Goal: Ask a question: Seek information or help from site administrators or community

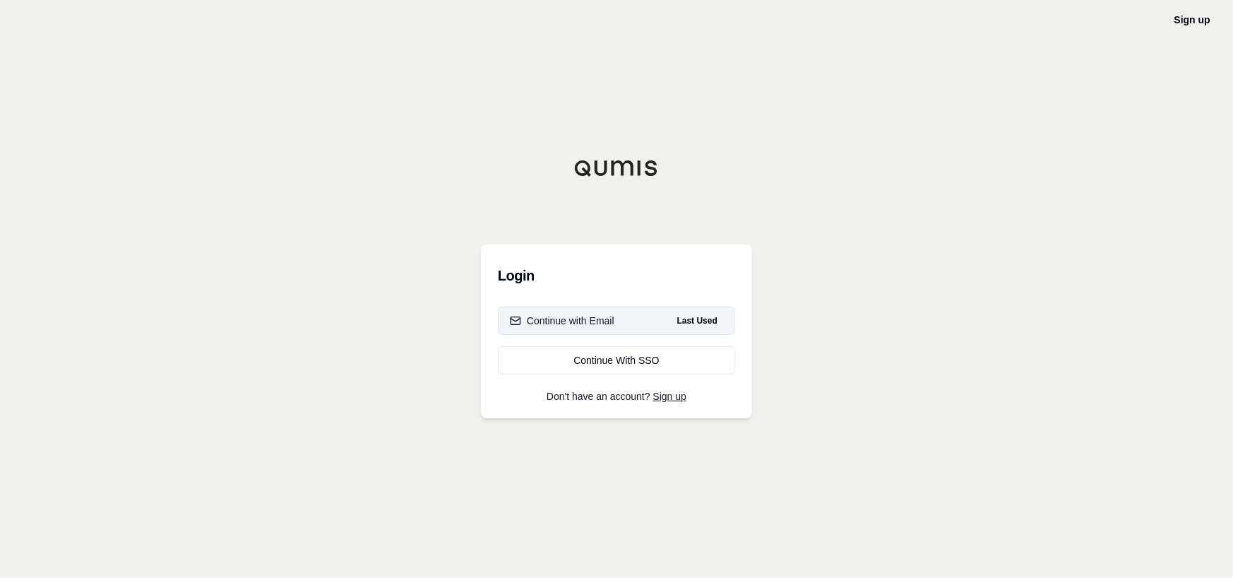
click at [607, 317] on div "Continue with Email" at bounding box center [562, 321] width 105 height 14
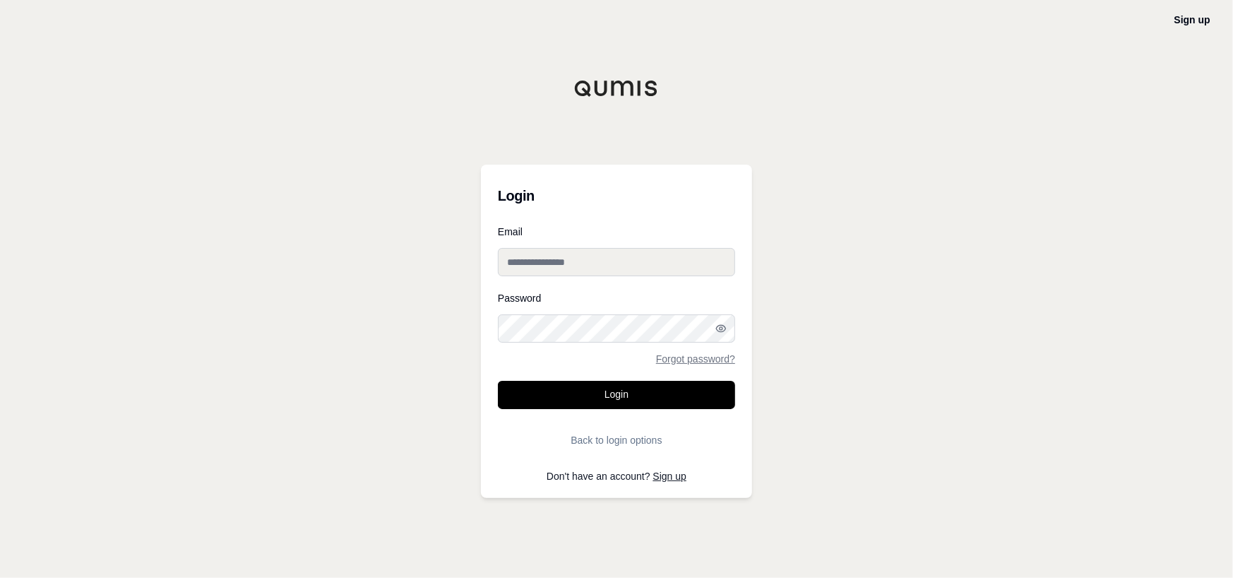
type input "**********"
click at [566, 396] on button "Login" at bounding box center [616, 395] width 237 height 28
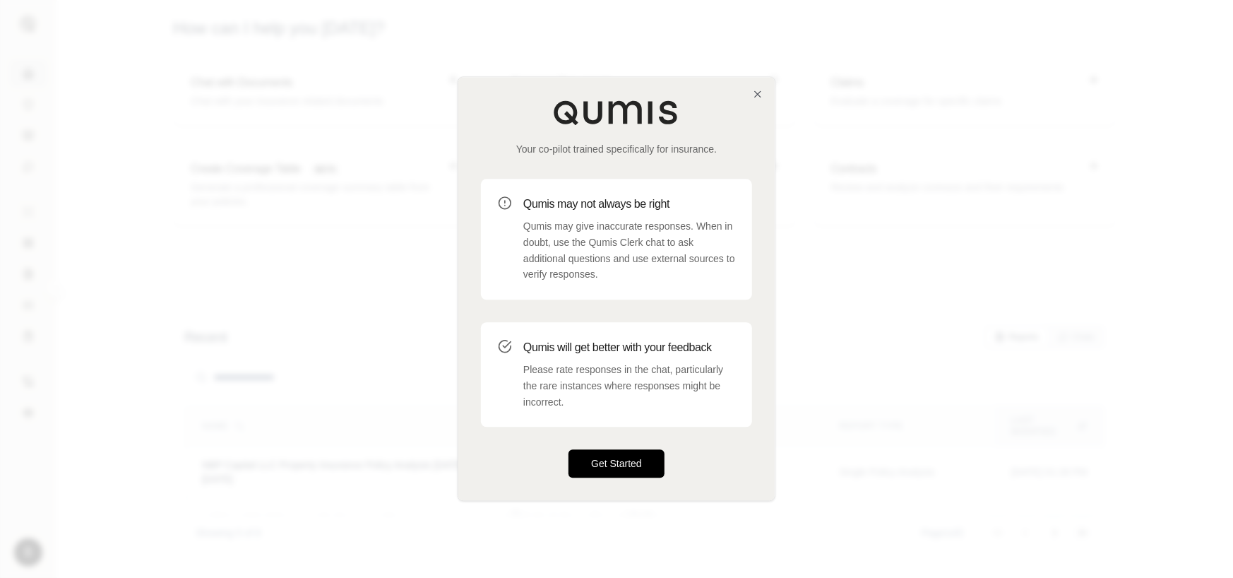
click at [617, 466] on button "Get Started" at bounding box center [617, 464] width 96 height 28
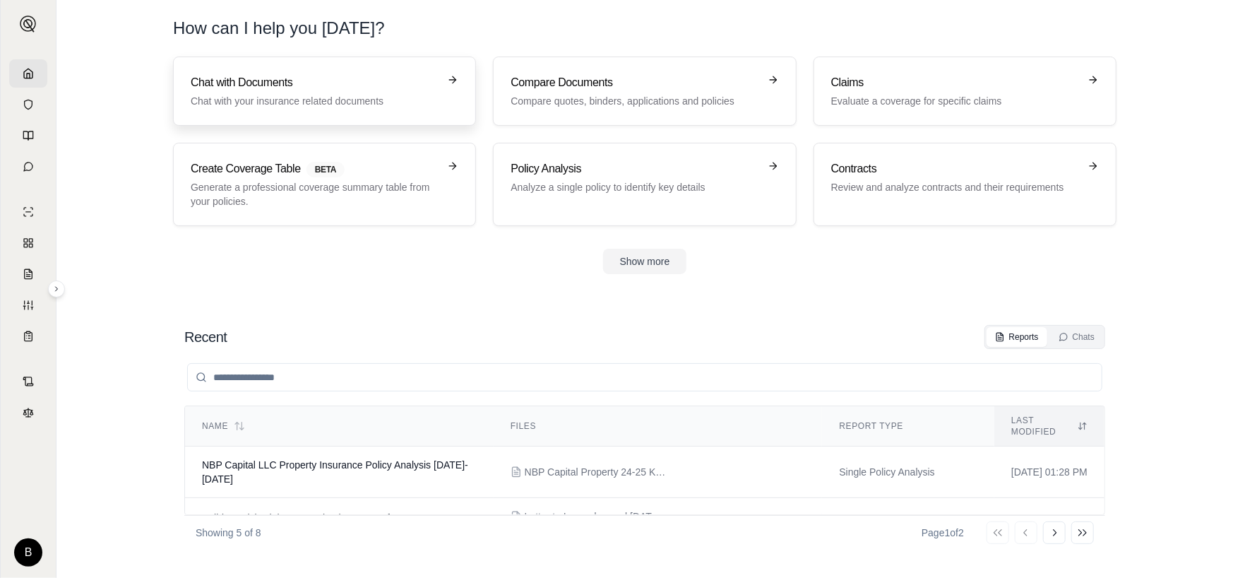
click at [398, 94] on p "Chat with your insurance related documents" at bounding box center [315, 101] width 248 height 14
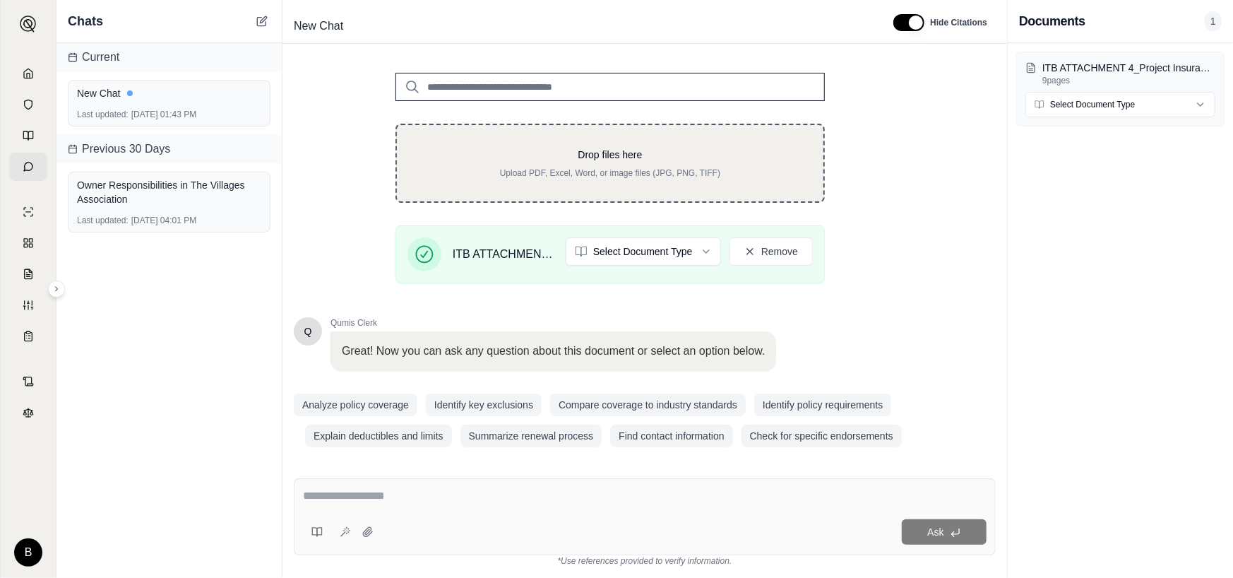
scroll to position [184, 0]
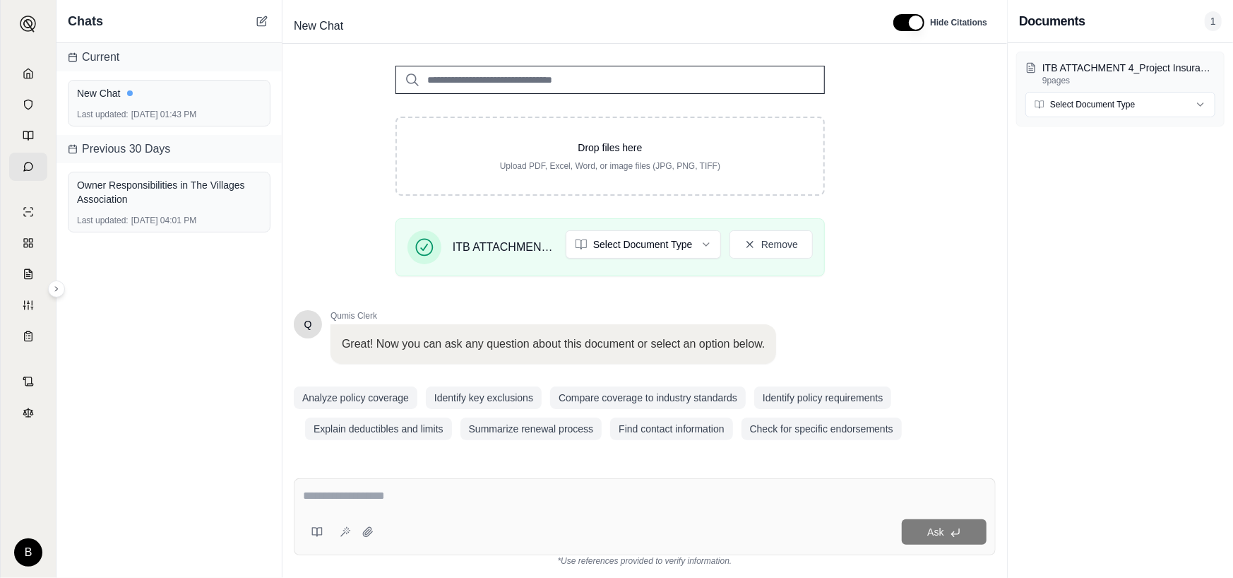
click at [395, 492] on textarea at bounding box center [645, 495] width 684 height 17
drag, startPoint x: 345, startPoint y: 521, endPoint x: 345, endPoint y: 512, distance: 8.5
click at [345, 520] on div at bounding box center [341, 532] width 76 height 28
click at [345, 495] on textarea at bounding box center [645, 495] width 684 height 17
type textarea "*"
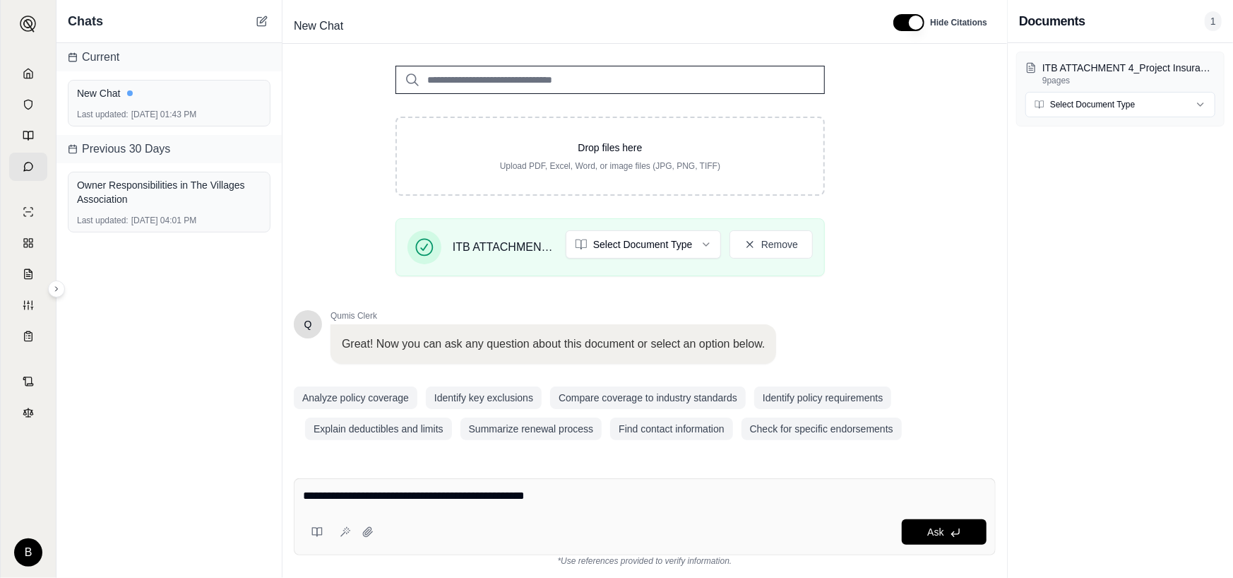
type textarea "**********"
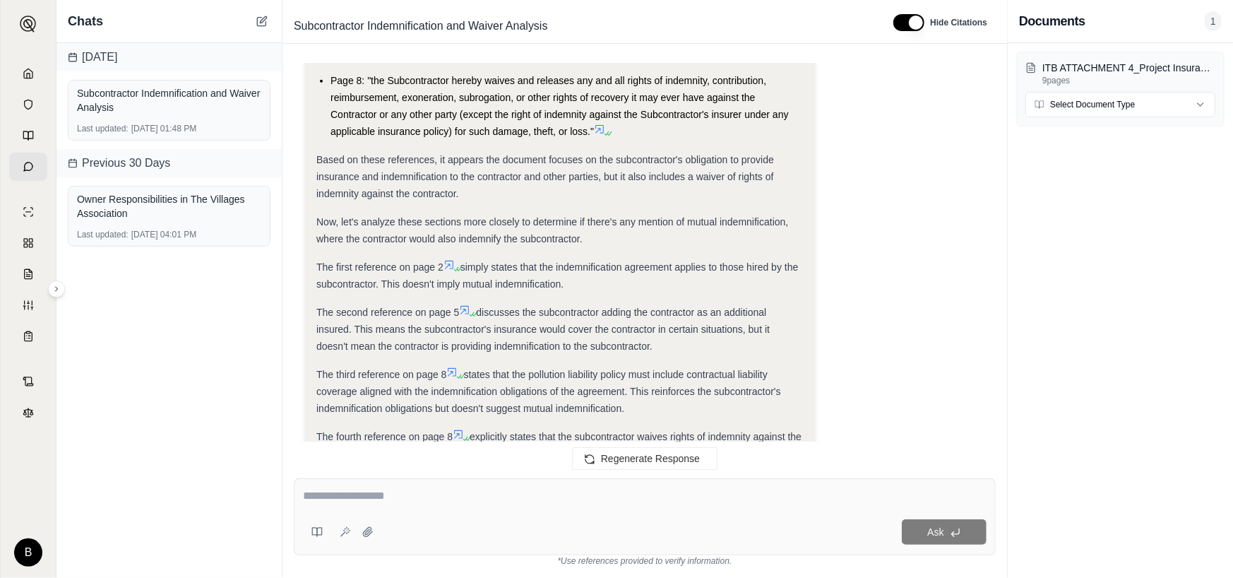
scroll to position [966, 0]
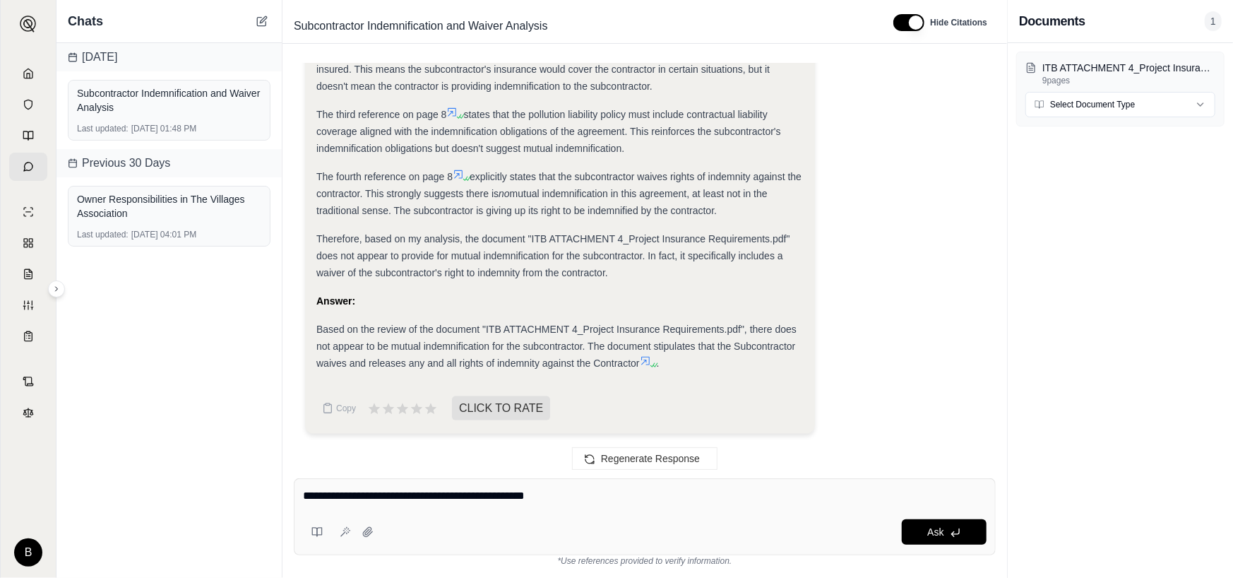
type textarea "**********"
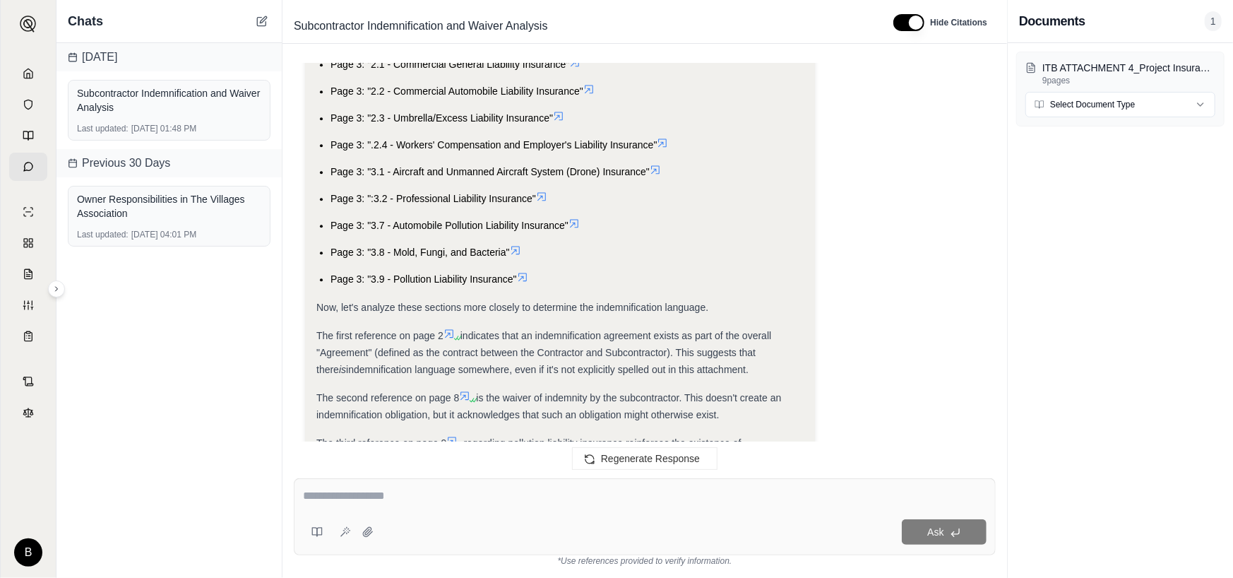
scroll to position [2501, 0]
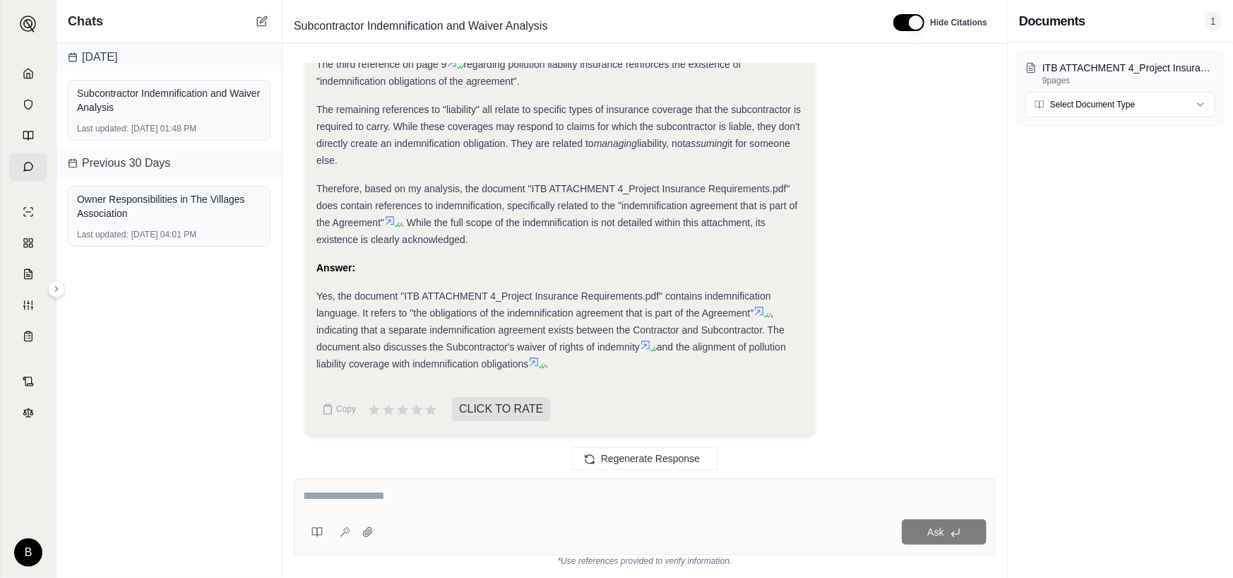
drag, startPoint x: 386, startPoint y: 470, endPoint x: 385, endPoint y: 480, distance: 9.9
click at [384, 476] on div "is there mutual indemnification for the subcontractor Analysis: Okay, I need to…" at bounding box center [645, 315] width 725 height 526
click at [386, 499] on textarea at bounding box center [645, 495] width 684 height 17
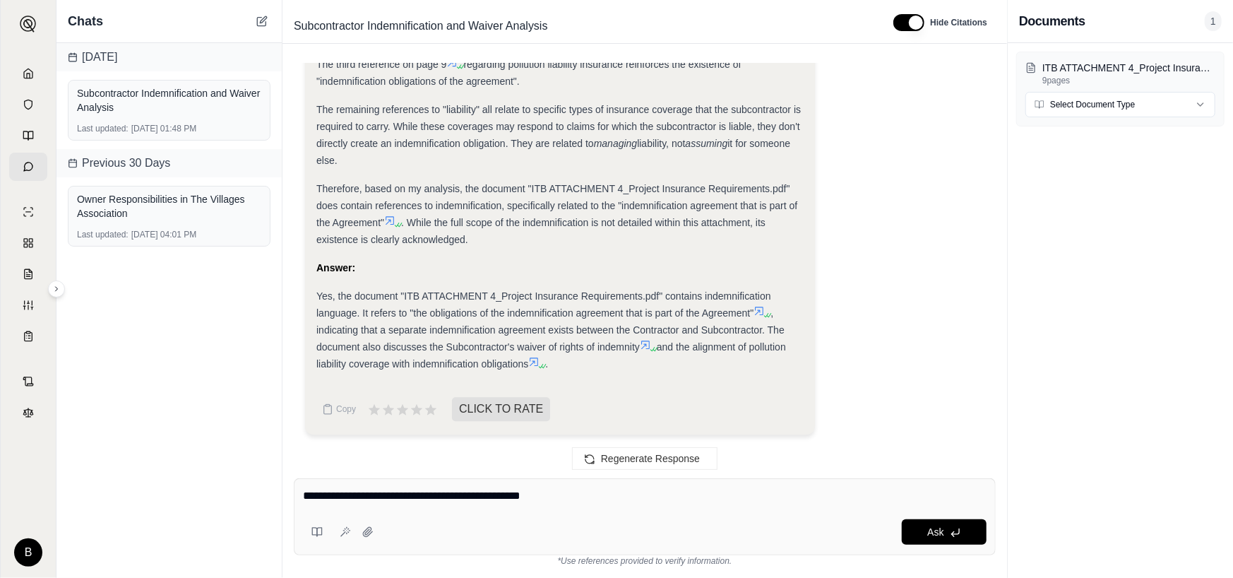
type textarea "**********"
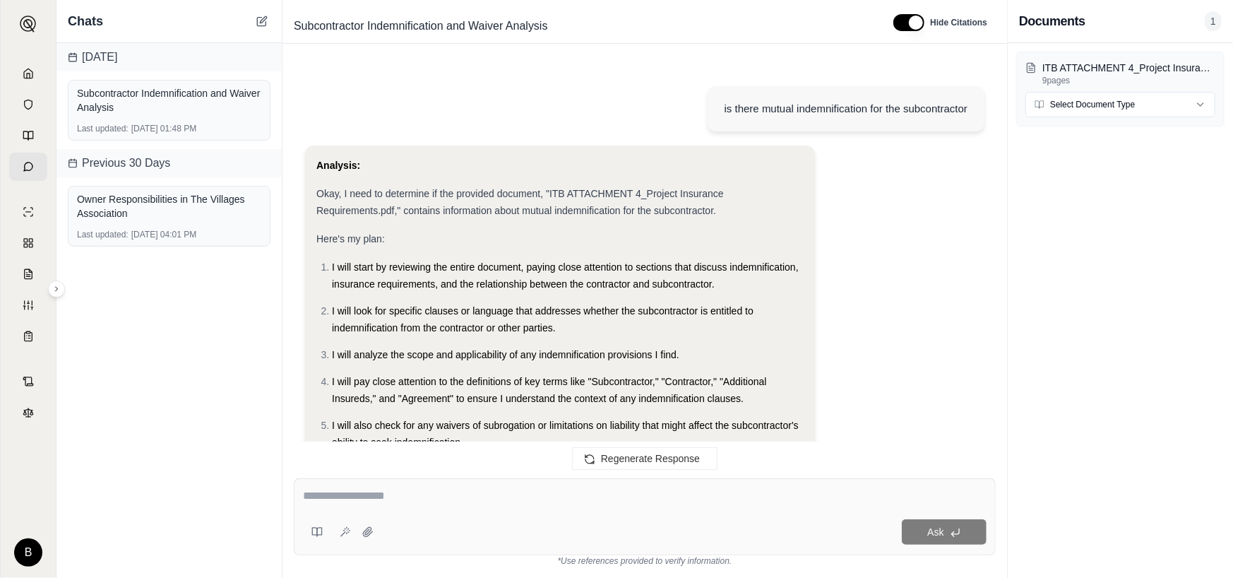
scroll to position [4060, 0]
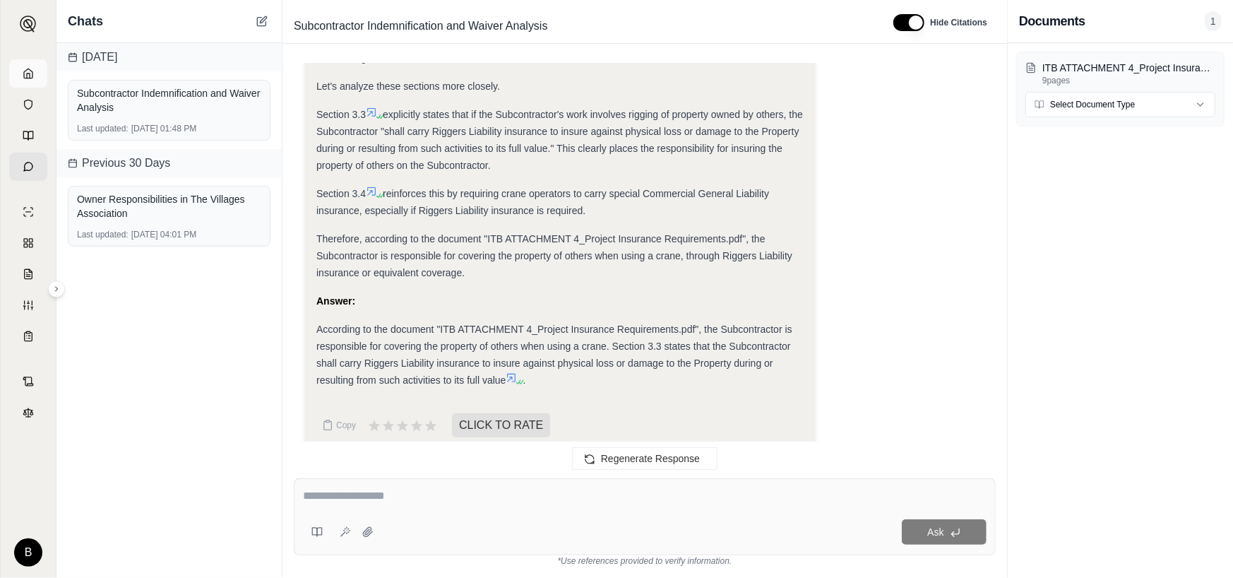
click at [24, 72] on icon at bounding box center [28, 73] width 8 height 9
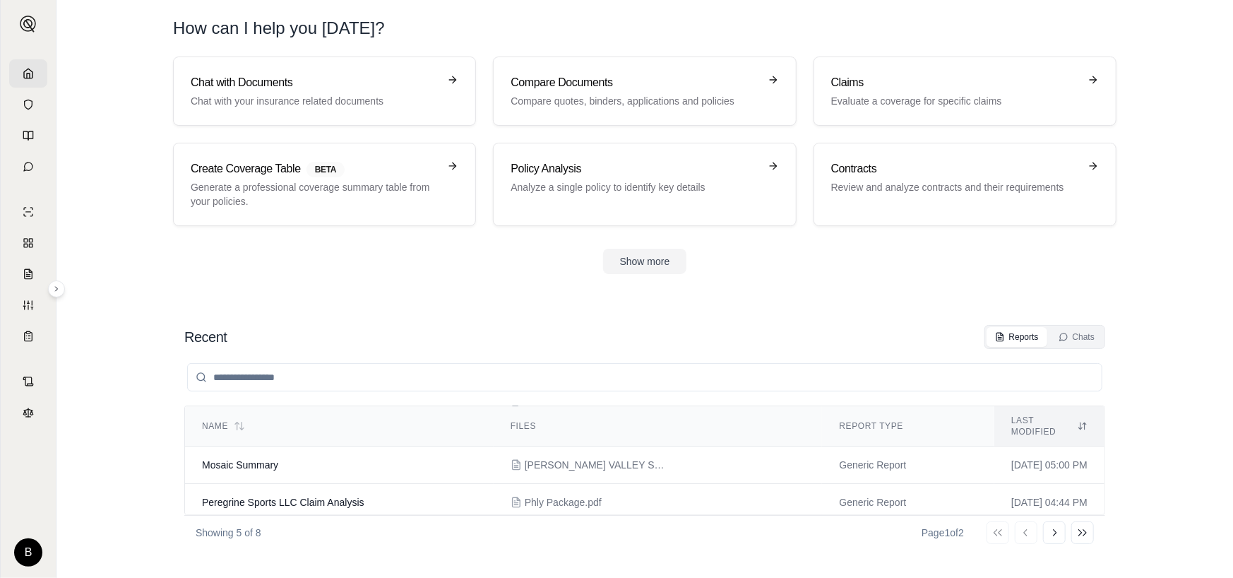
scroll to position [136, 0]
click at [23, 102] on icon at bounding box center [28, 104] width 11 height 11
